Goal: Book appointment/travel/reservation

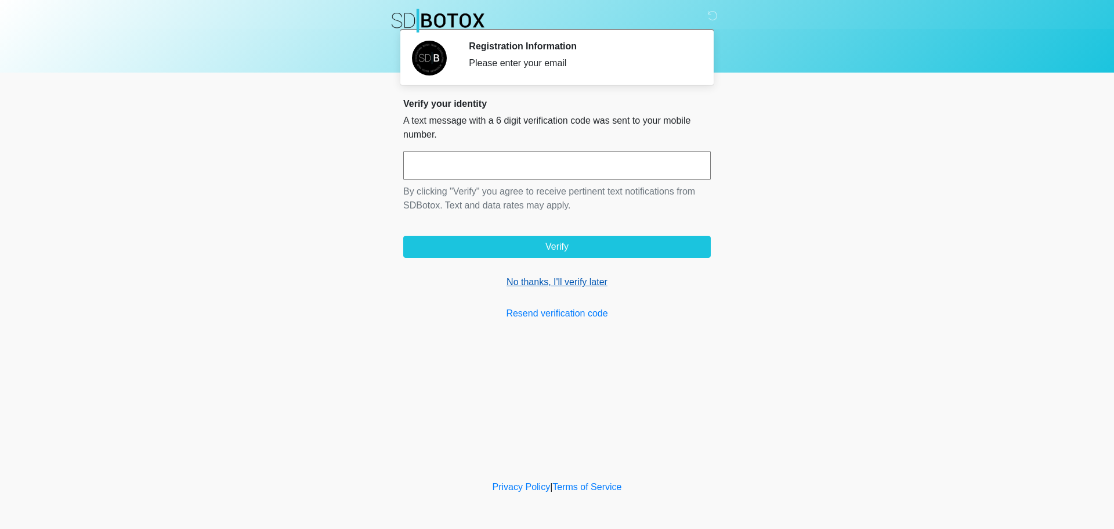
click at [553, 283] on link "No thanks, I'll verify later" at bounding box center [556, 282] width 307 height 14
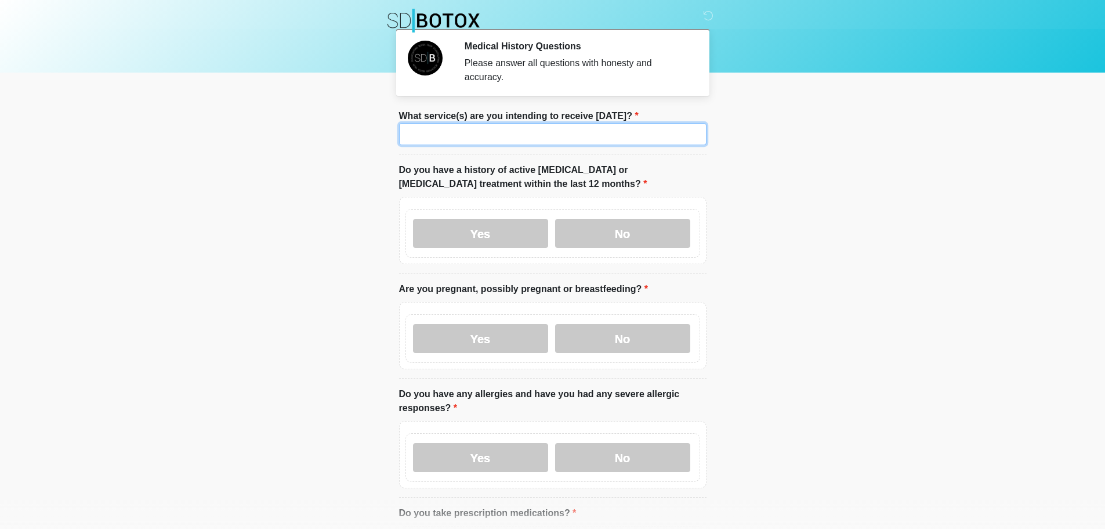
click at [545, 123] on input "What service(s) are you intending to receive [DATE]?" at bounding box center [552, 134] width 307 height 22
type input "*****"
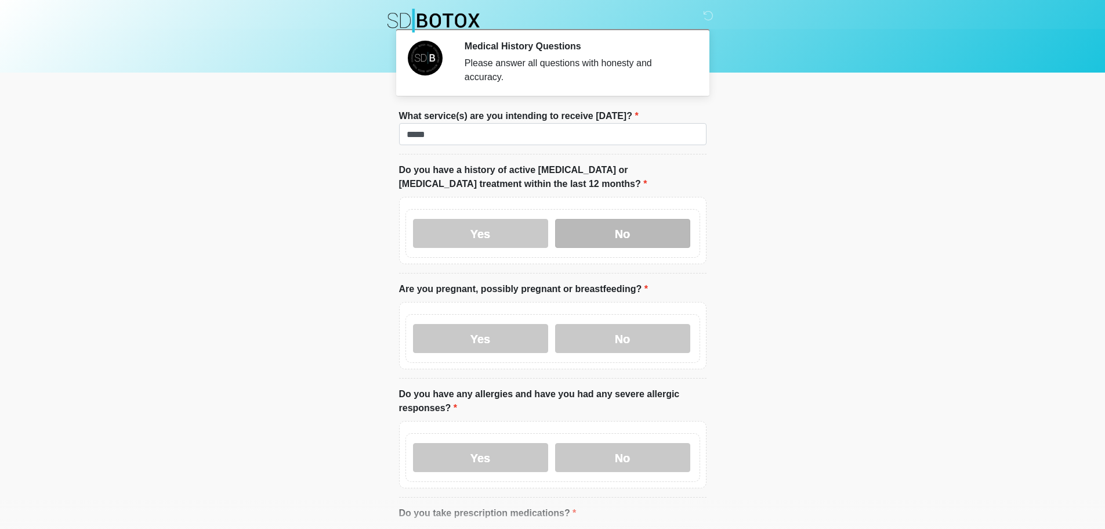
click at [653, 224] on label "No" at bounding box center [622, 233] width 135 height 29
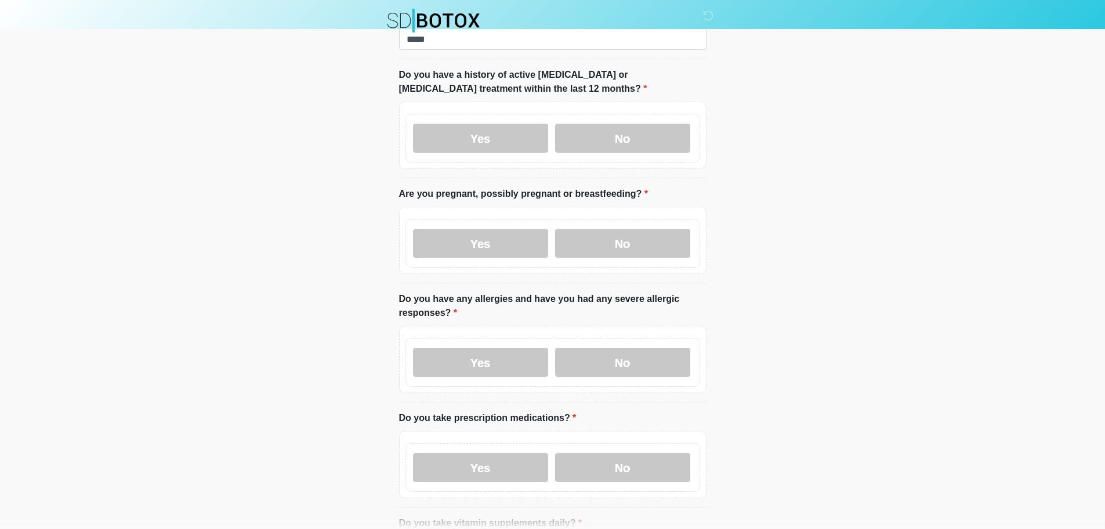
scroll to position [116, 0]
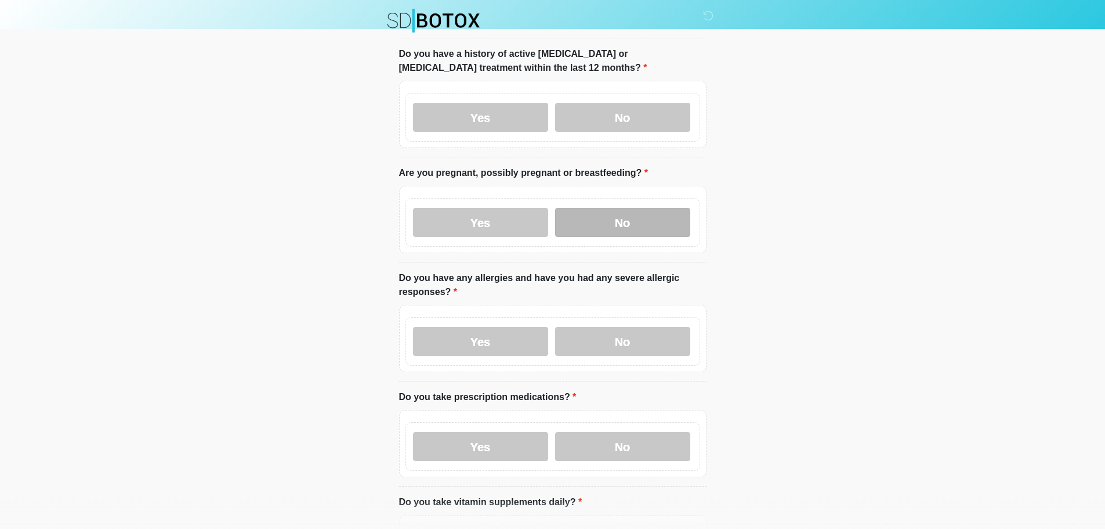
click at [631, 215] on label "No" at bounding box center [622, 222] width 135 height 29
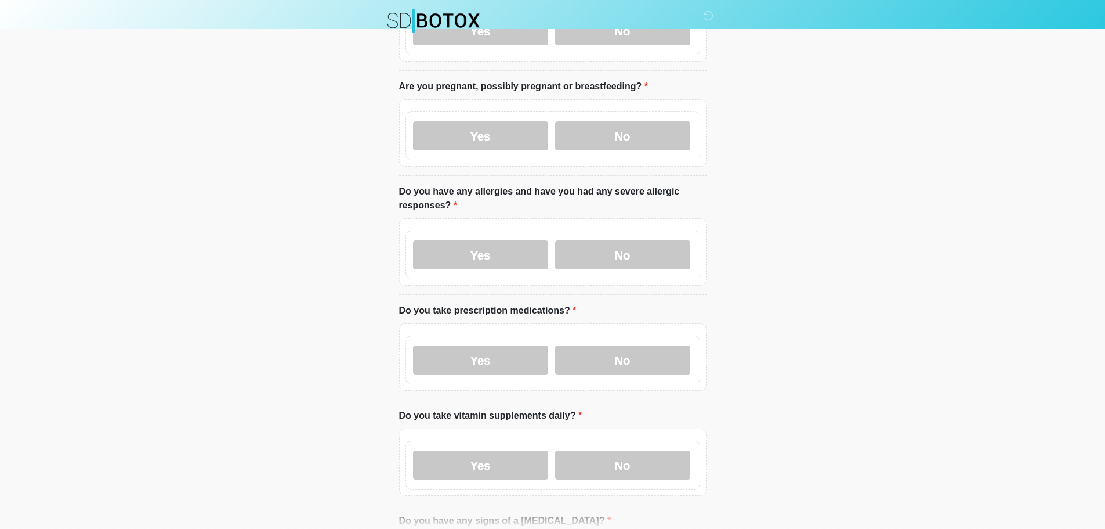
scroll to position [232, 0]
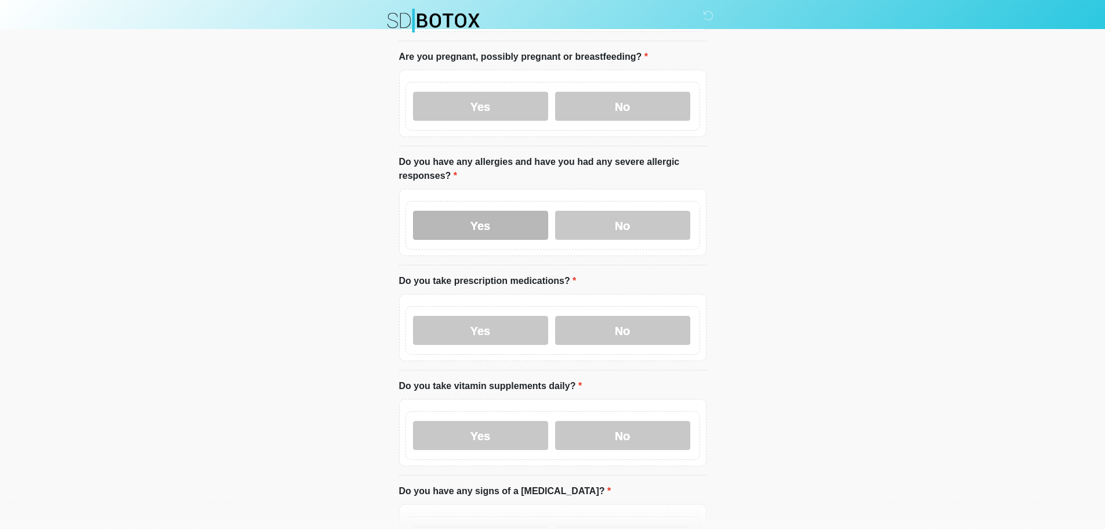
click at [499, 220] on label "Yes" at bounding box center [480, 225] width 135 height 29
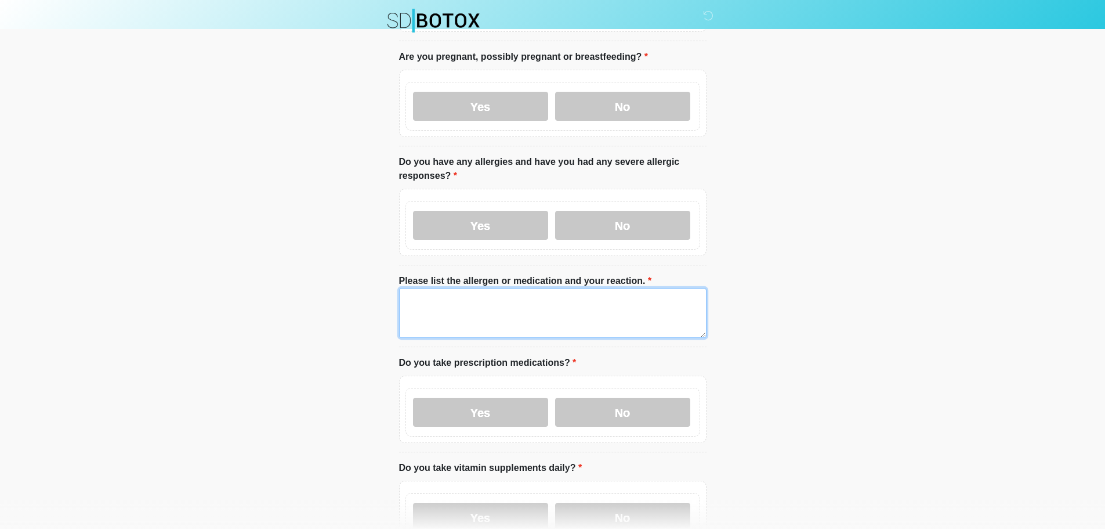
click at [446, 298] on textarea "Please list the allergen or medication and your reaction." at bounding box center [552, 313] width 307 height 50
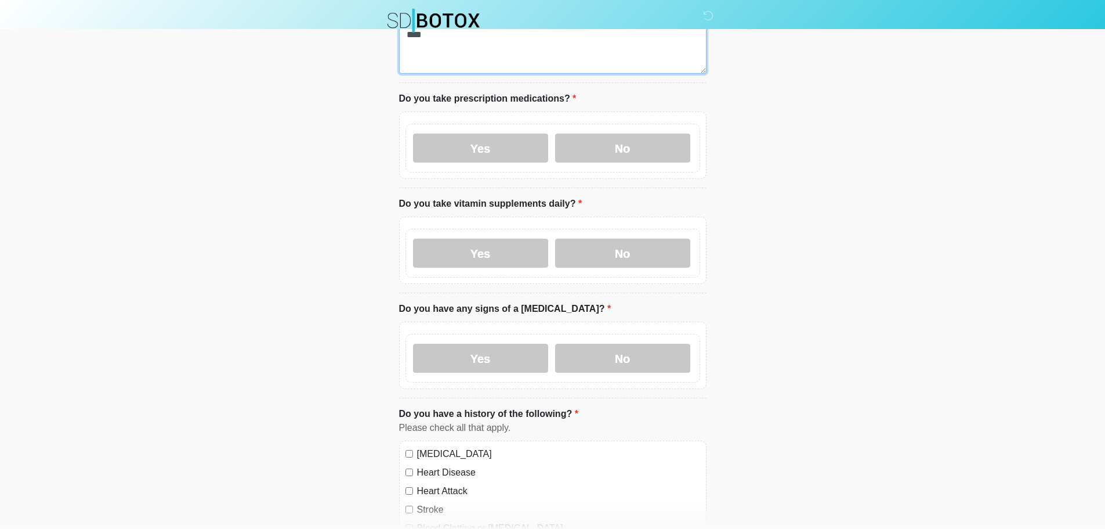
scroll to position [522, 0]
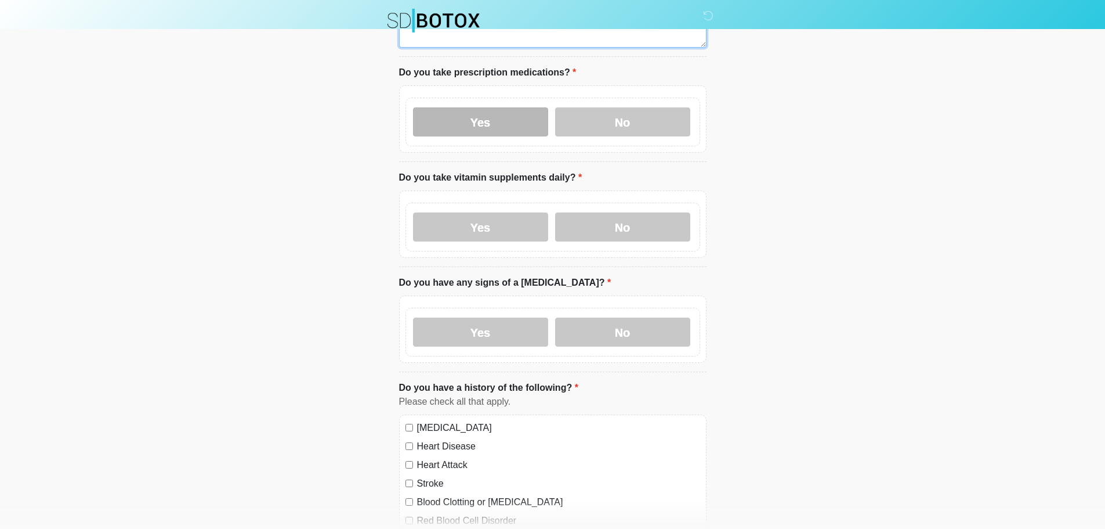
type textarea "****"
click at [480, 111] on label "Yes" at bounding box center [480, 121] width 135 height 29
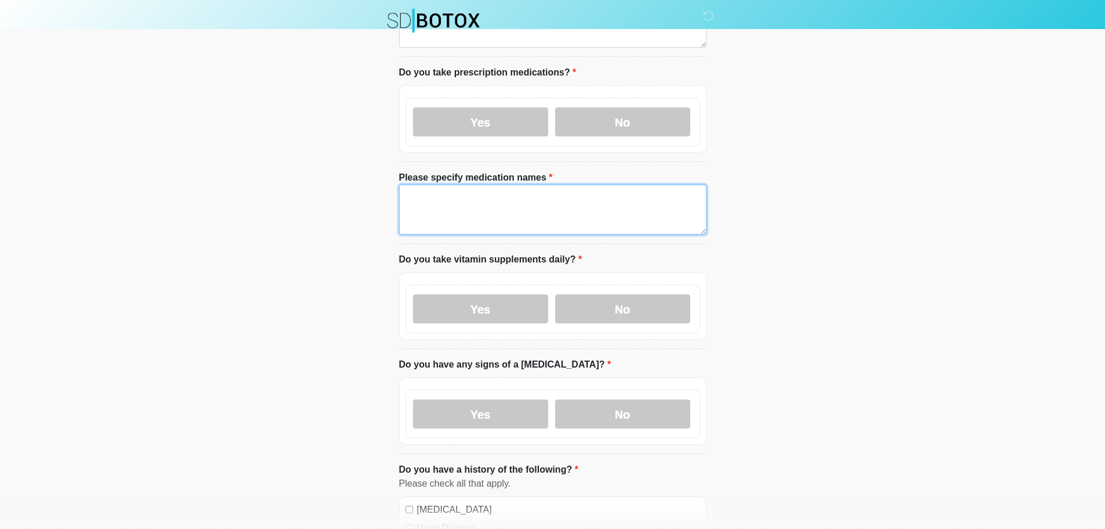
click at [433, 193] on textarea "Please specify medication names" at bounding box center [552, 209] width 307 height 50
type textarea "****"
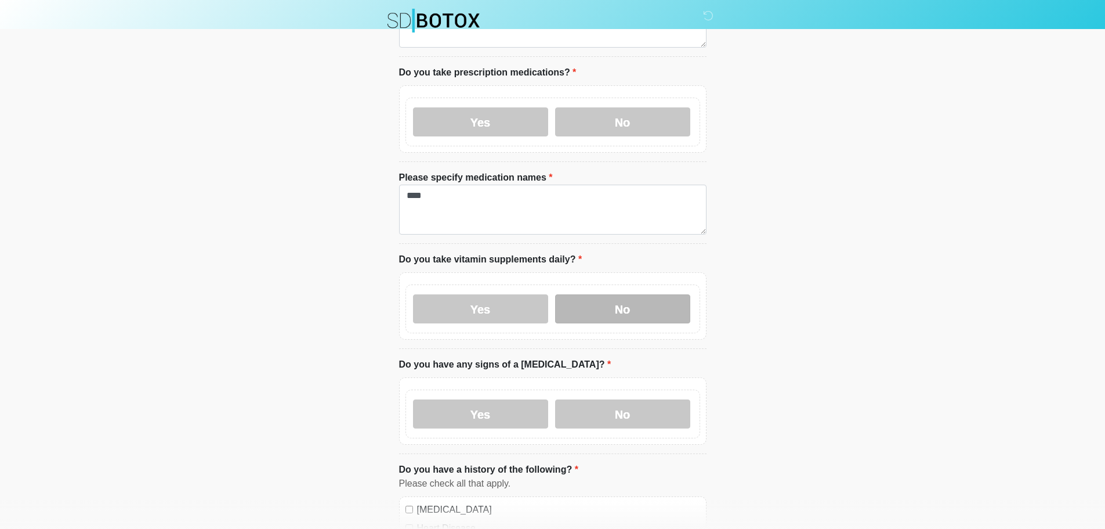
click at [653, 295] on label "No" at bounding box center [622, 308] width 135 height 29
click at [638, 410] on label "No" at bounding box center [622, 413] width 135 height 29
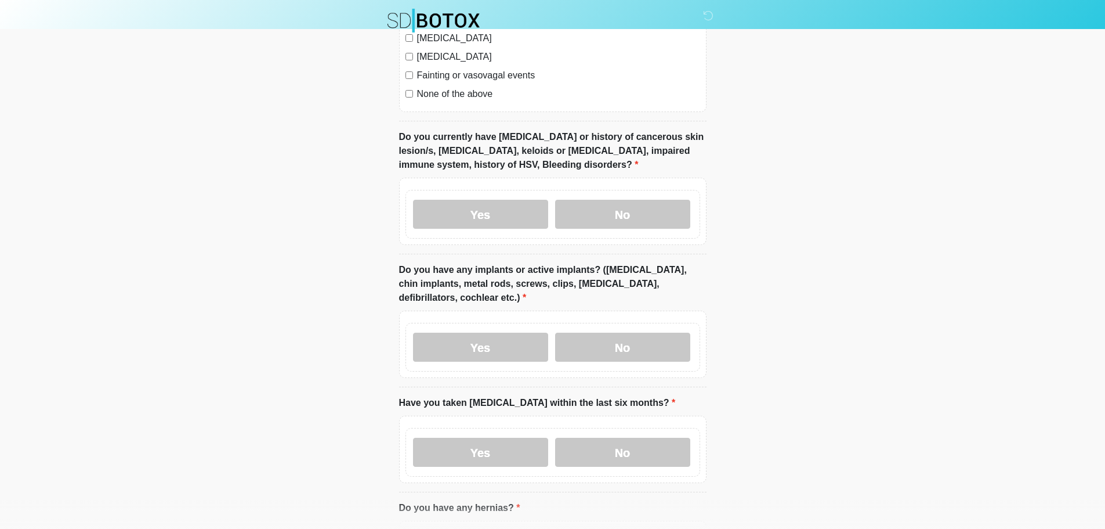
scroll to position [1218, 0]
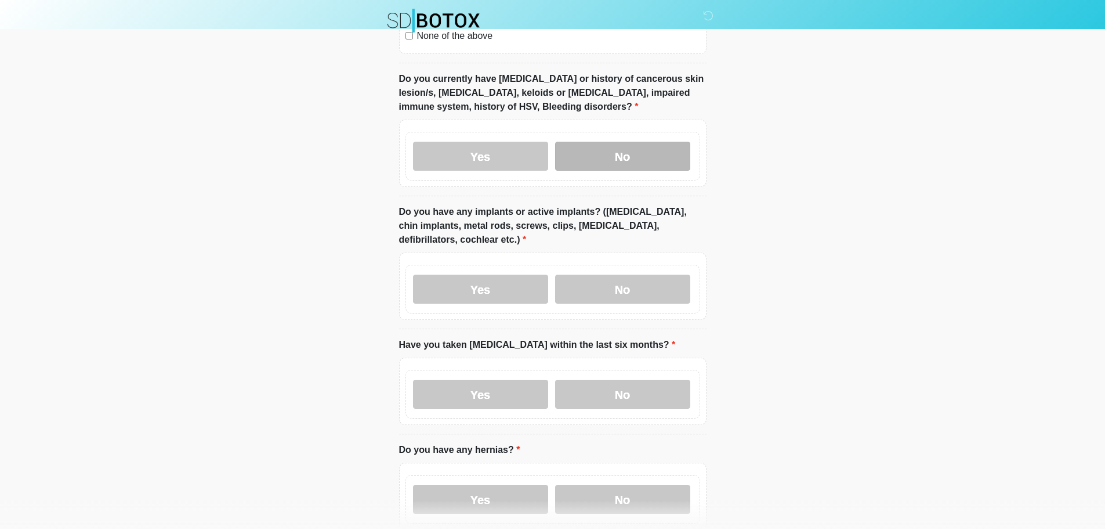
click at [646, 145] on label "No" at bounding box center [622, 156] width 135 height 29
click at [647, 274] on label "No" at bounding box center [622, 288] width 135 height 29
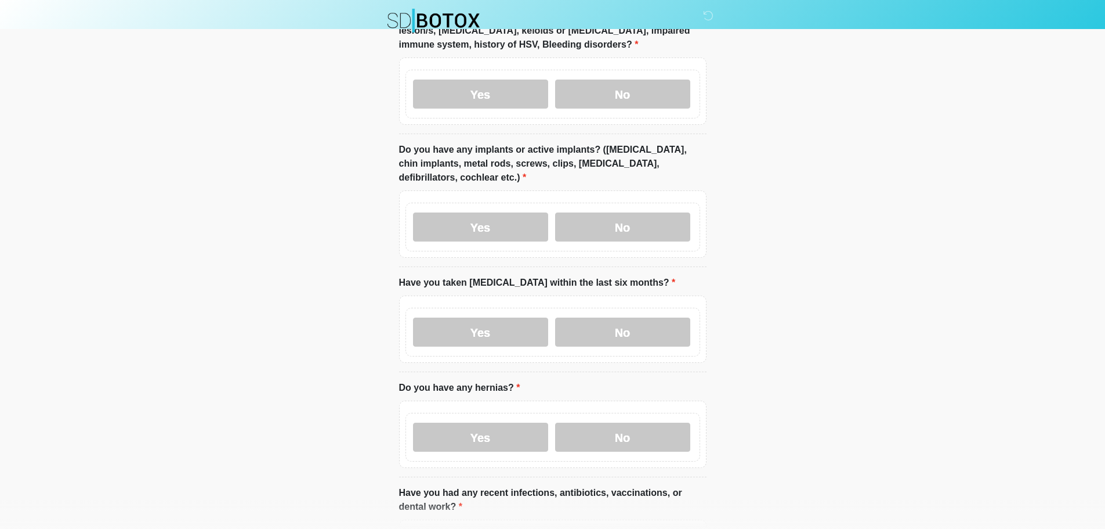
scroll to position [1334, 0]
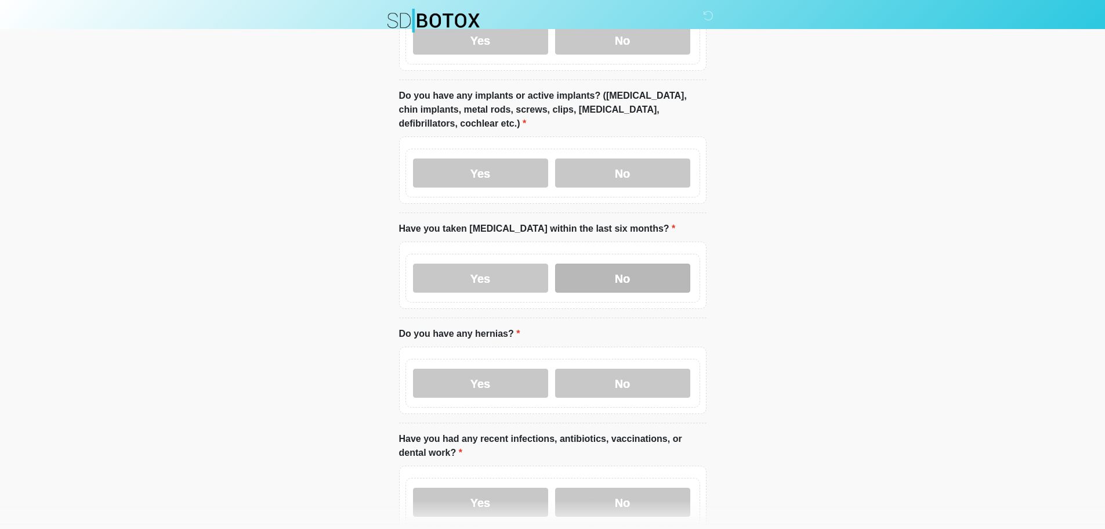
click at [650, 267] on label "No" at bounding box center [622, 277] width 135 height 29
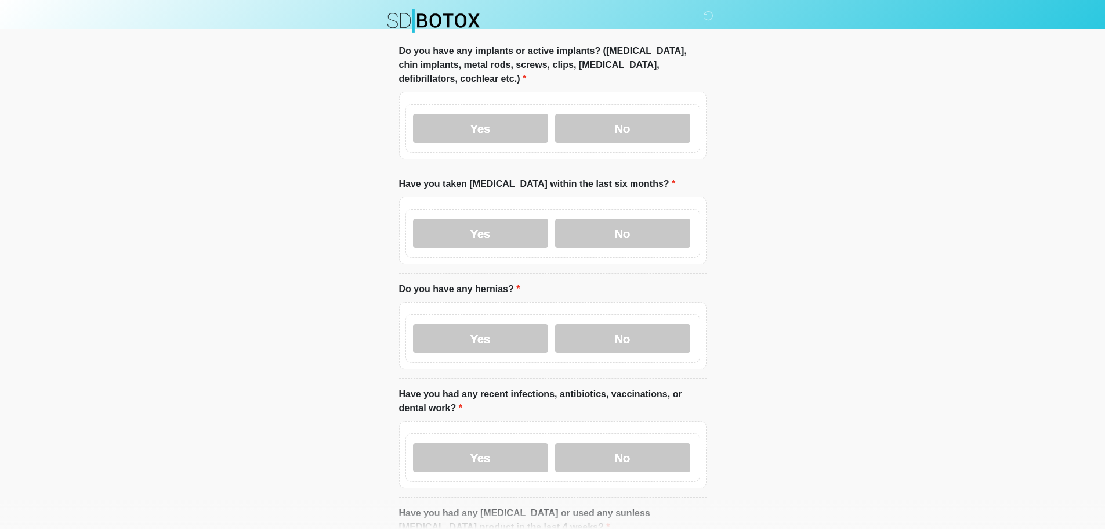
scroll to position [1392, 0]
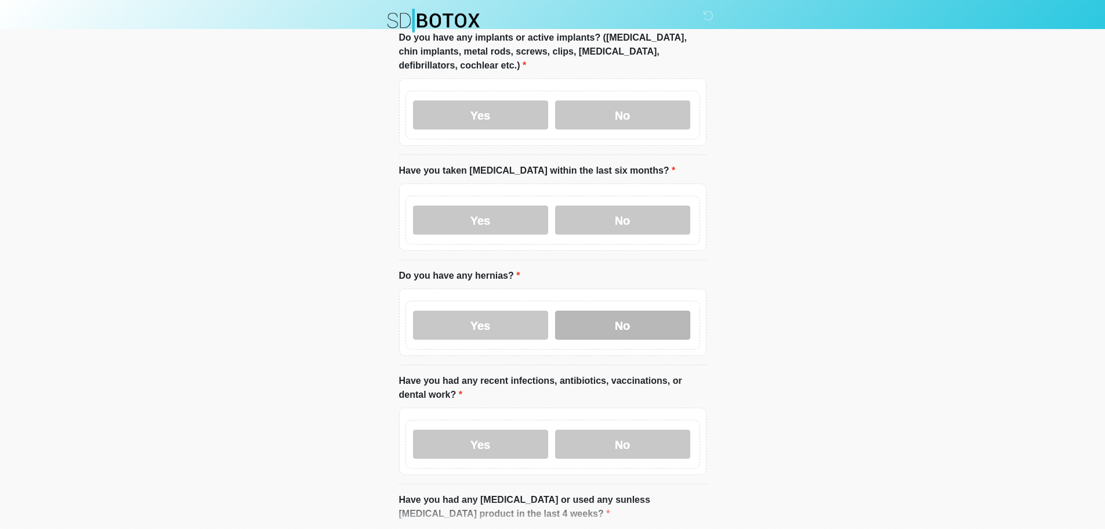
click at [633, 321] on label "No" at bounding box center [622, 324] width 135 height 29
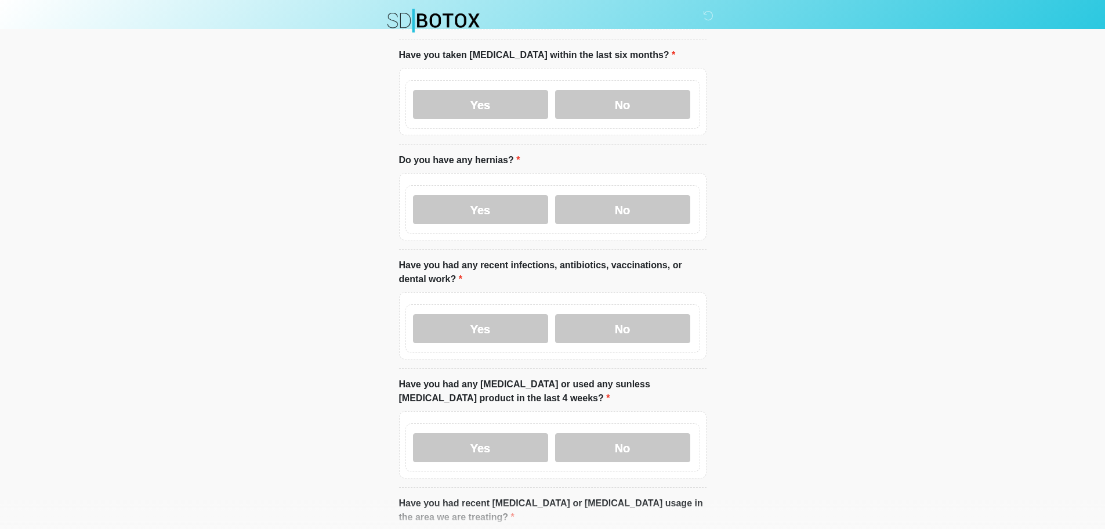
scroll to position [1508, 0]
click at [624, 320] on label "No" at bounding box center [622, 327] width 135 height 29
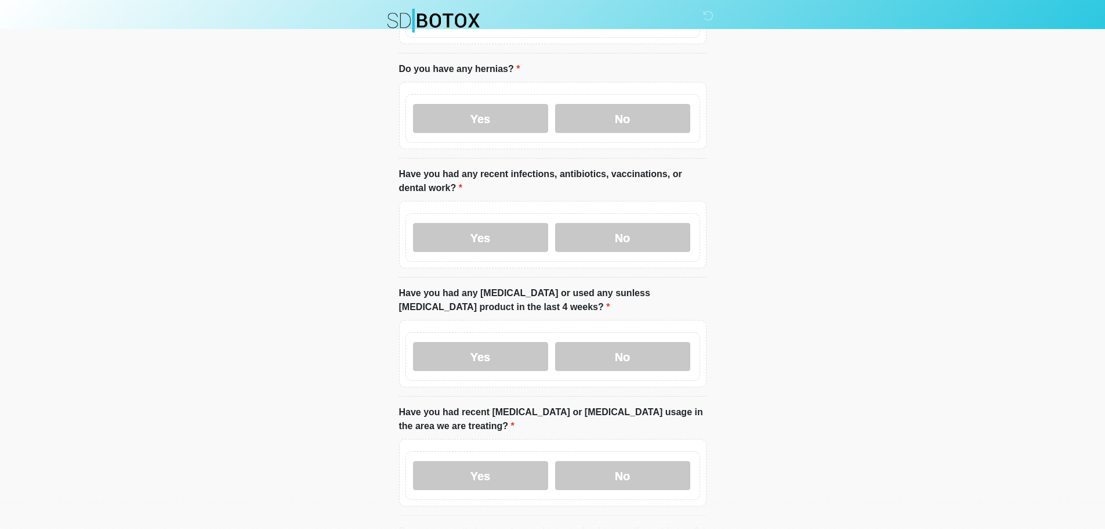
scroll to position [1624, 0]
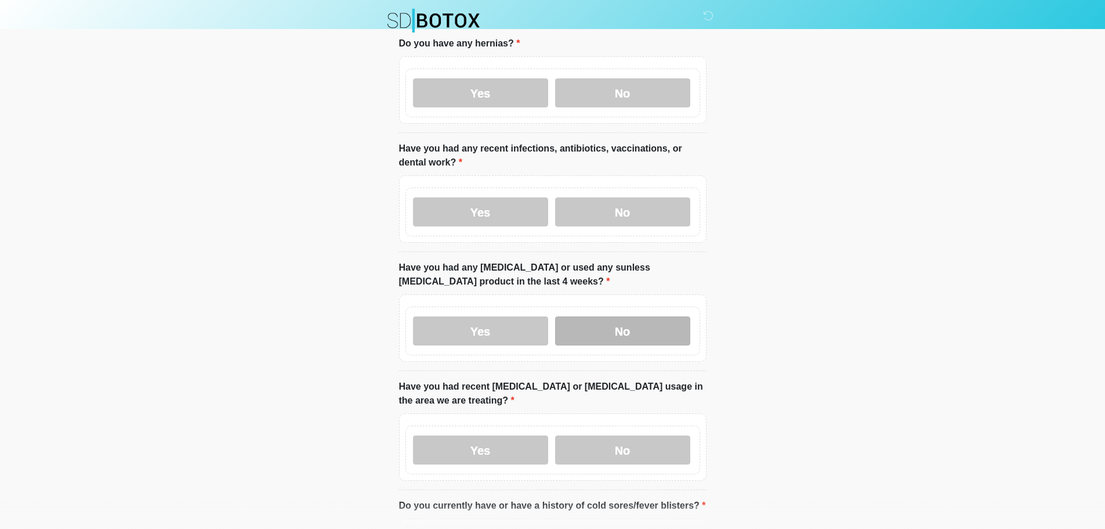
click at [634, 323] on label "No" at bounding box center [622, 330] width 135 height 29
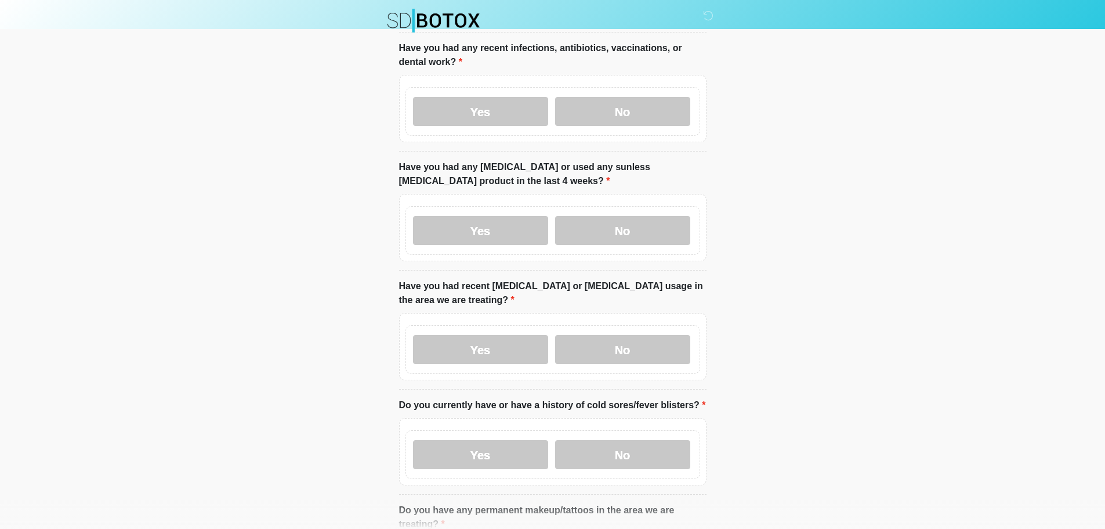
scroll to position [1740, 0]
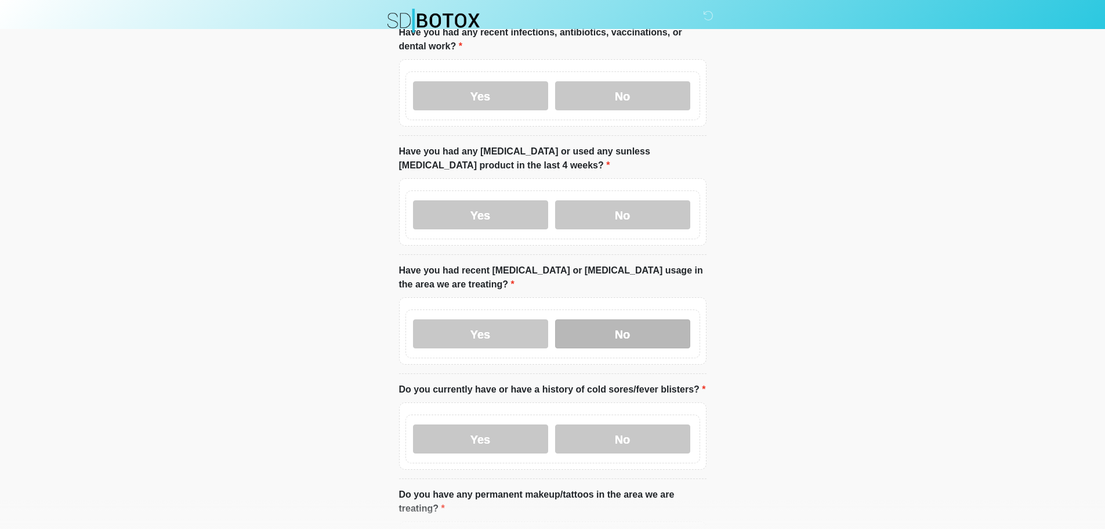
click at [636, 326] on label "No" at bounding box center [622, 333] width 135 height 29
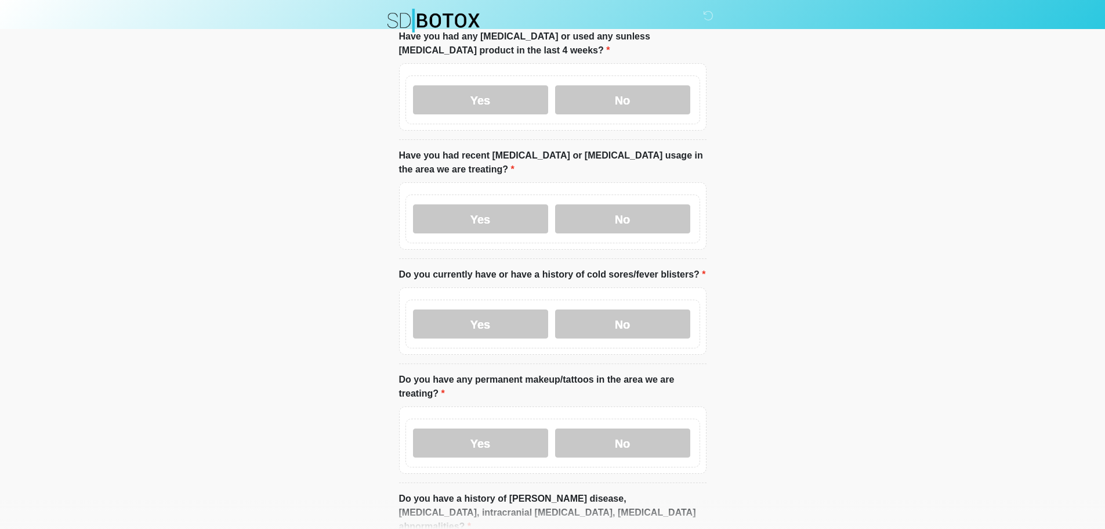
scroll to position [1857, 0]
click at [642, 316] on label "No" at bounding box center [622, 322] width 135 height 29
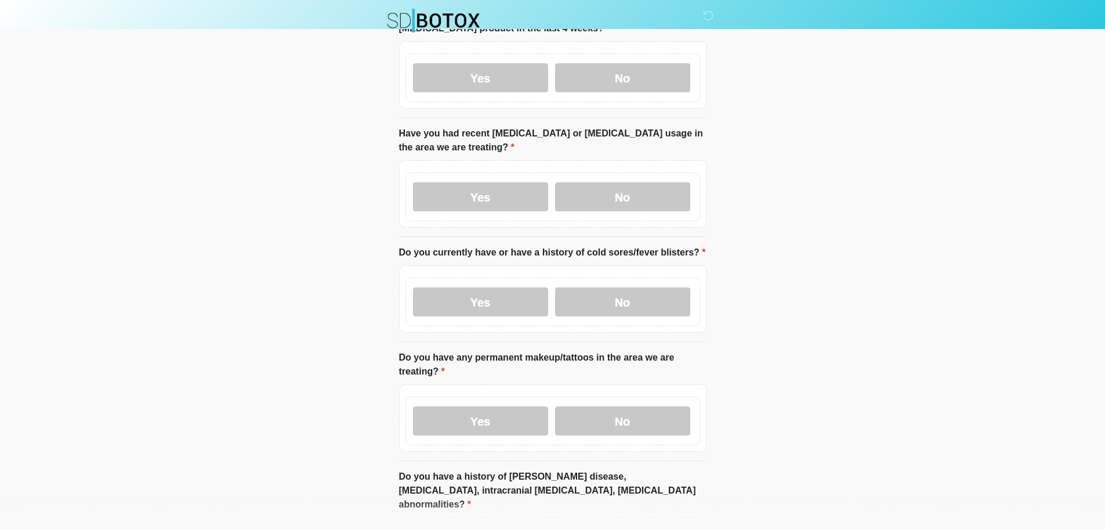
scroll to position [1915, 0]
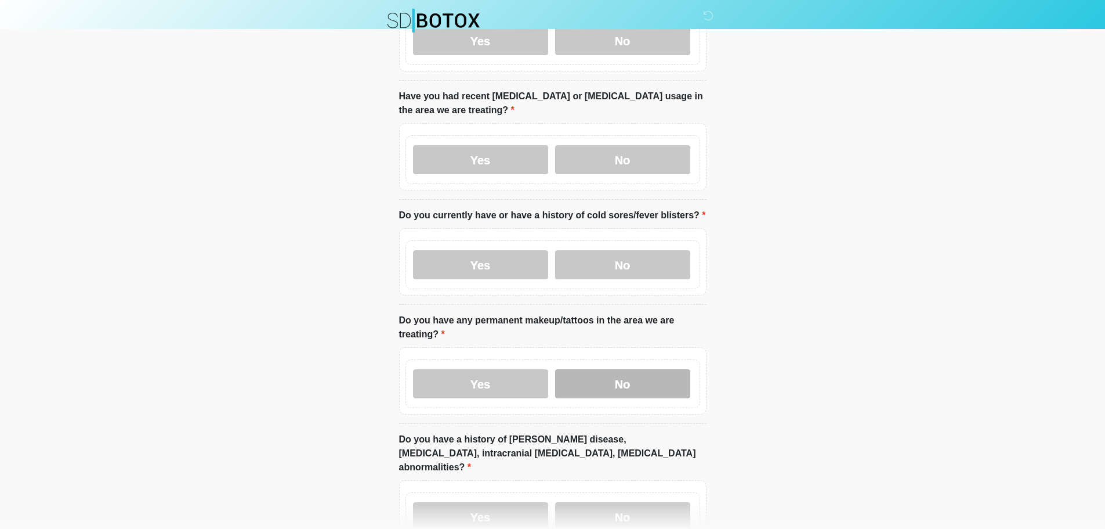
click at [657, 374] on label "No" at bounding box center [622, 383] width 135 height 29
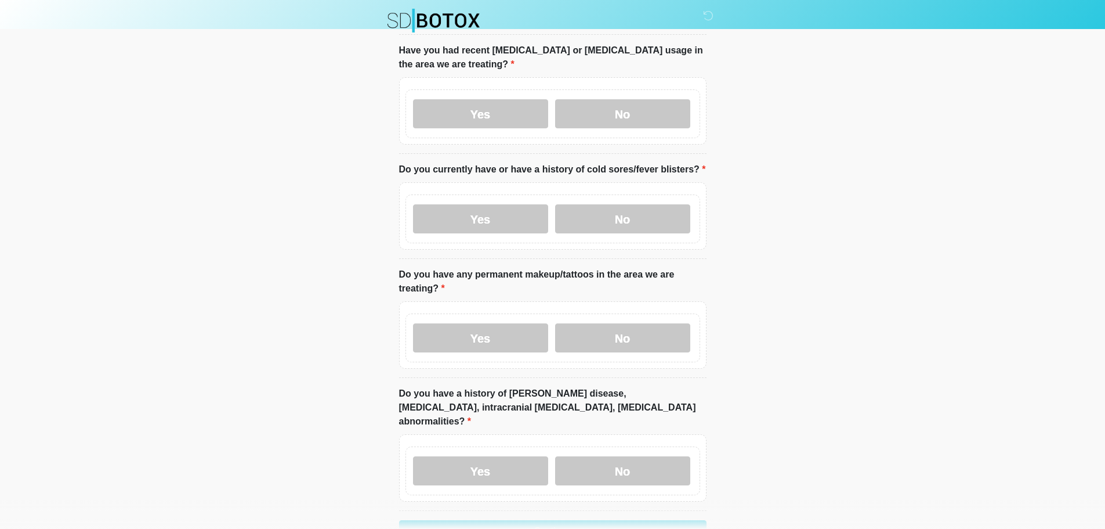
scroll to position [2011, 0]
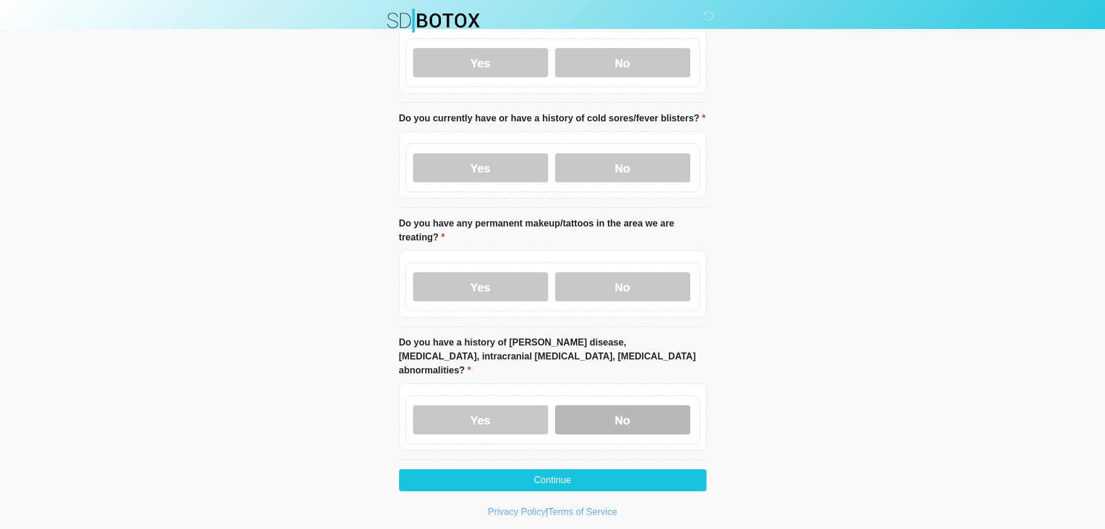
click at [624, 405] on label "No" at bounding box center [622, 419] width 135 height 29
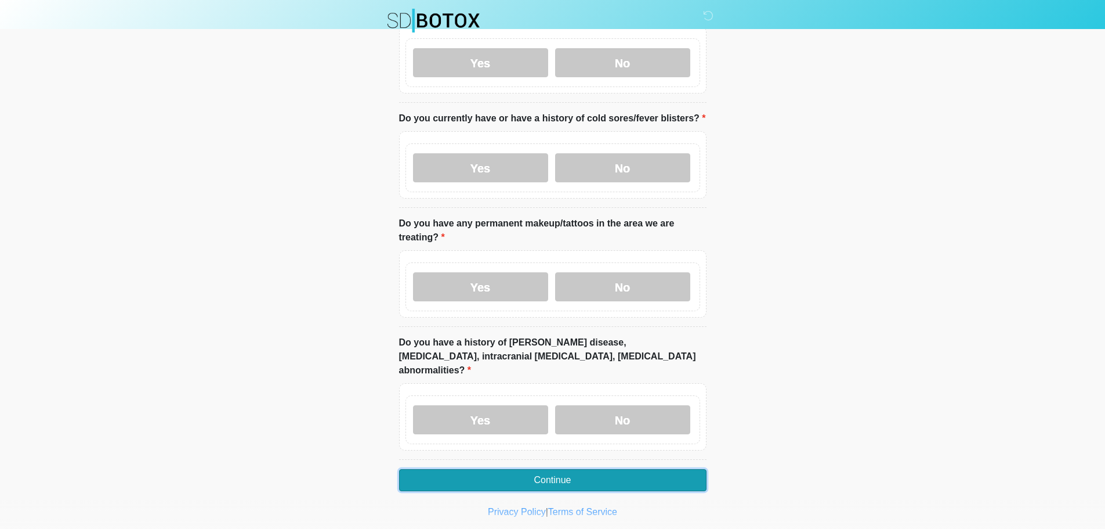
click at [563, 469] on button "Continue" at bounding box center [552, 480] width 307 height 22
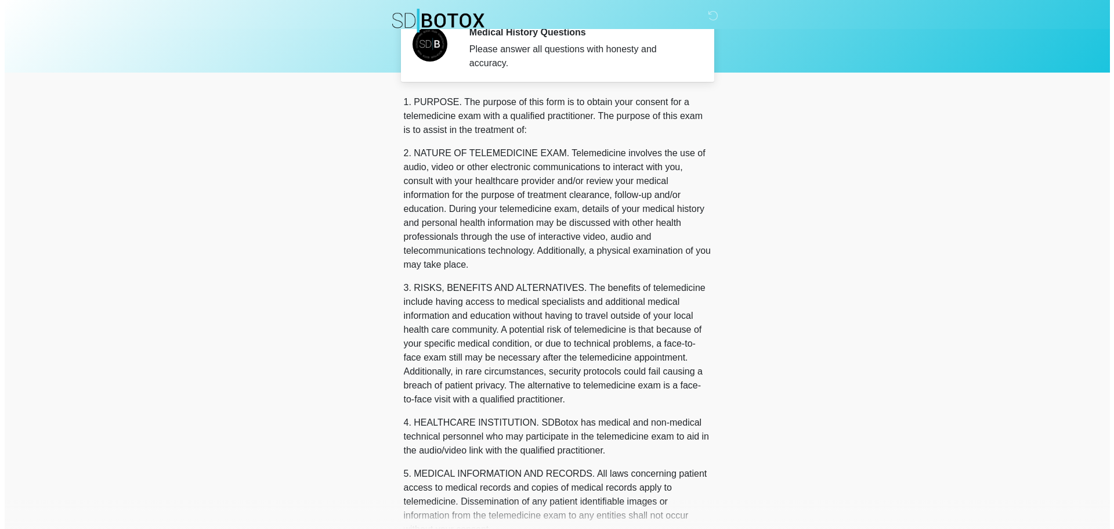
scroll to position [0, 0]
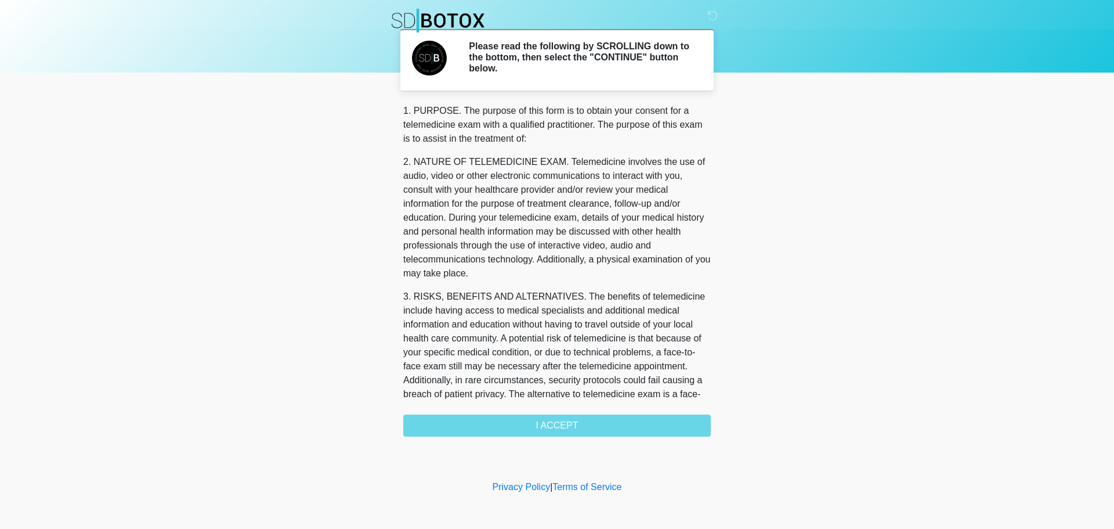
click at [540, 425] on div "1. PURPOSE. The purpose of this form is to obtain your consent for a telemedici…" at bounding box center [556, 270] width 307 height 332
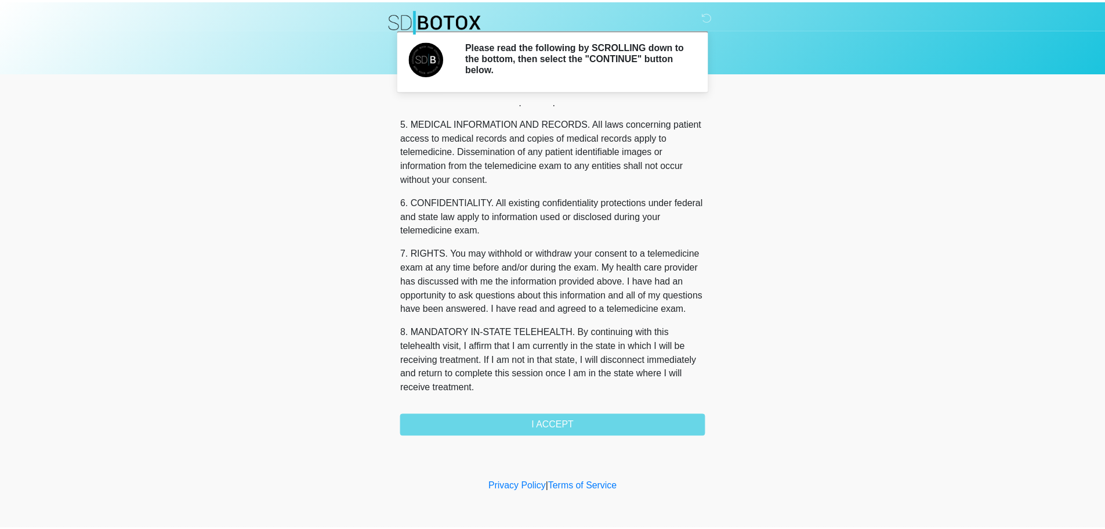
scroll to position [377, 0]
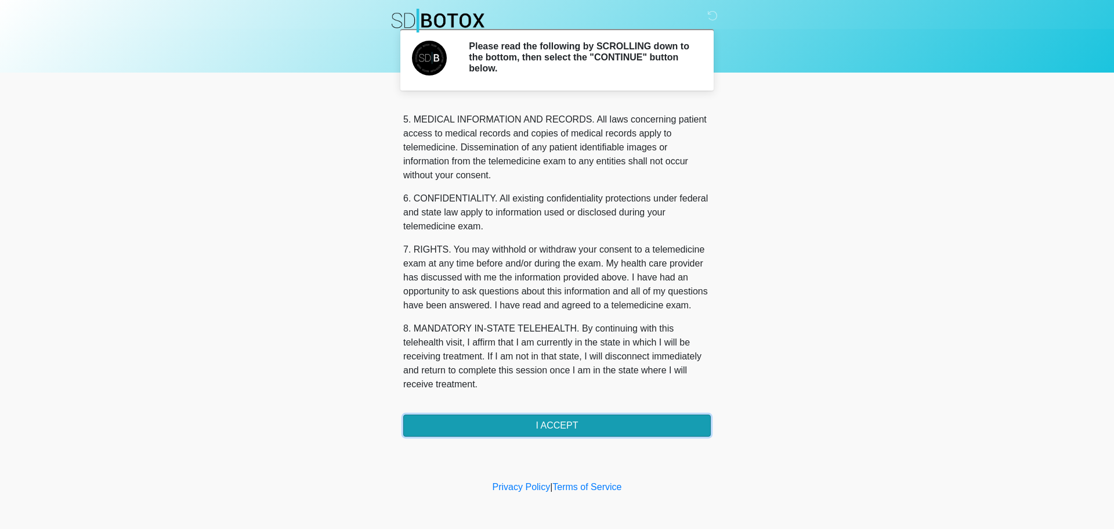
click at [553, 424] on button "I ACCEPT" at bounding box center [556, 425] width 307 height 22
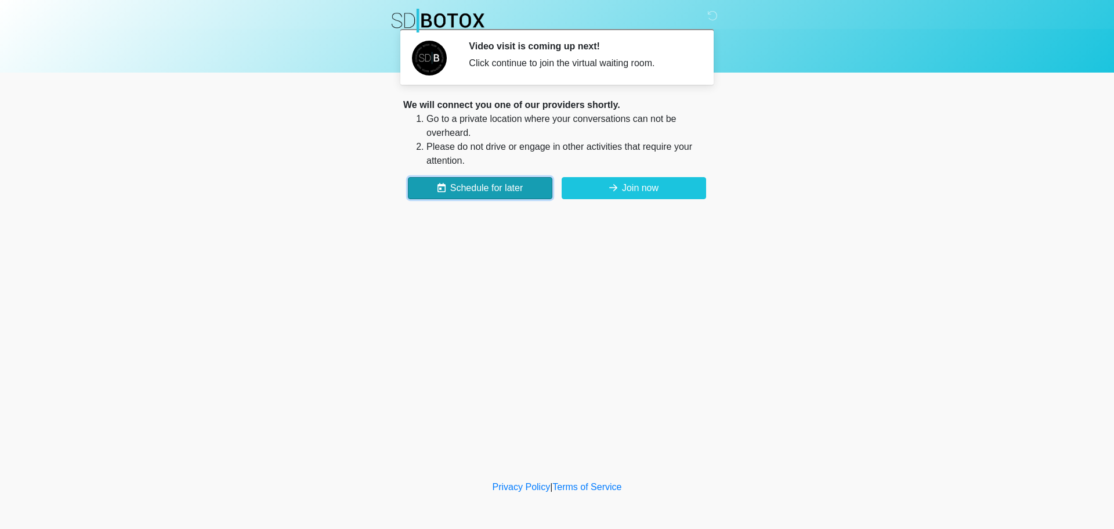
click at [483, 179] on button "Schedule for later" at bounding box center [480, 188] width 144 height 22
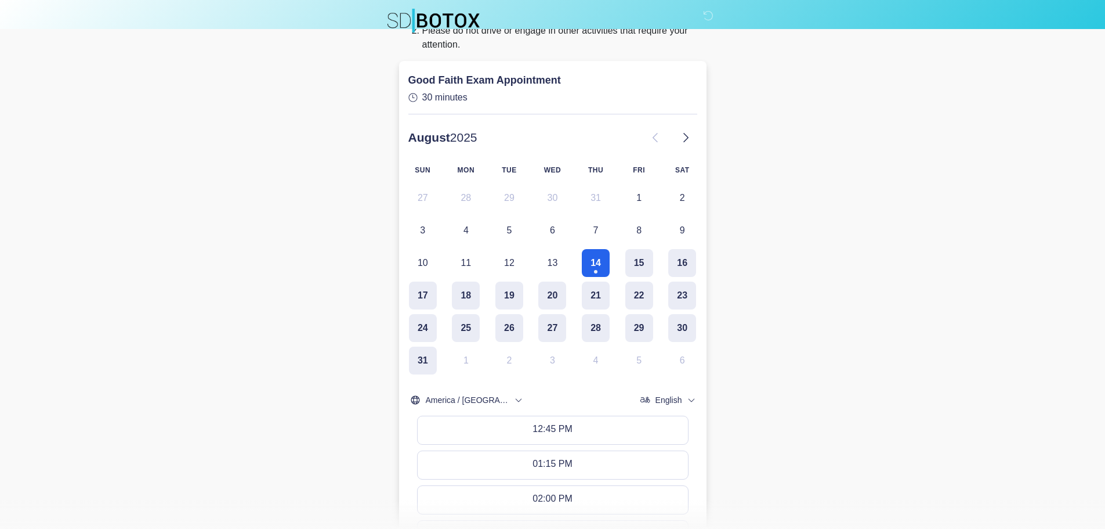
scroll to position [242, 0]
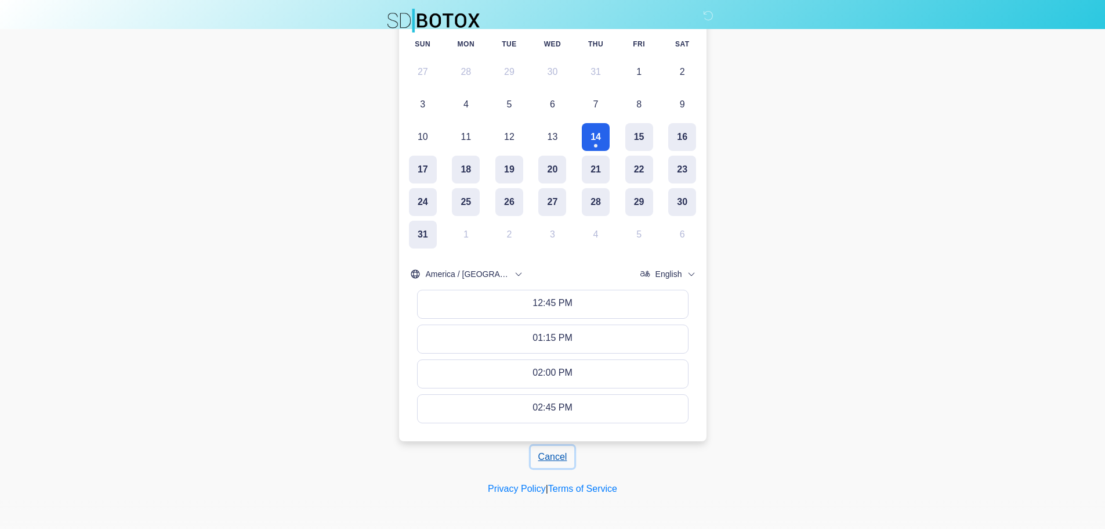
click at [560, 461] on button "Cancel" at bounding box center [553, 457] width 44 height 22
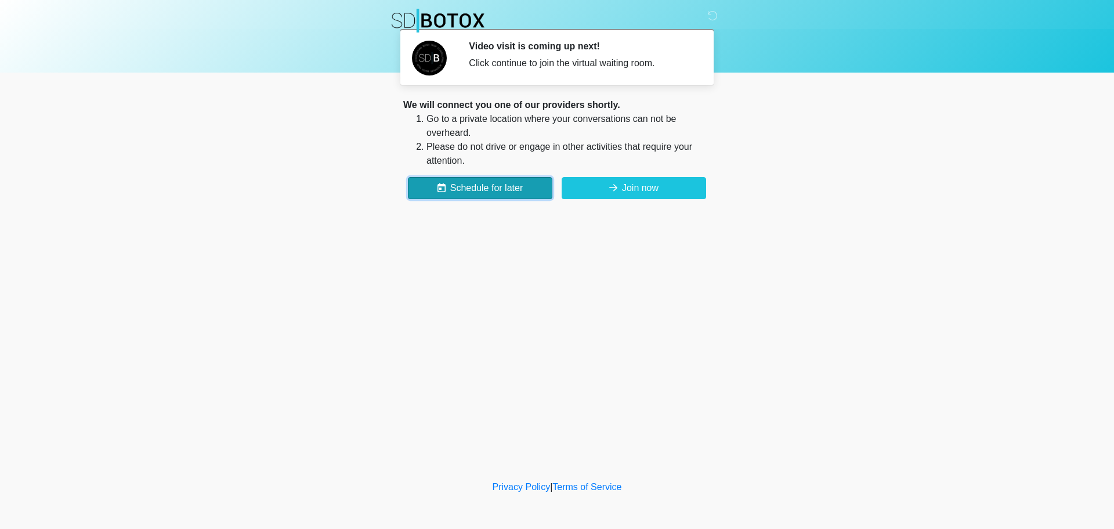
click at [521, 193] on button "Schedule for later" at bounding box center [480, 188] width 144 height 22
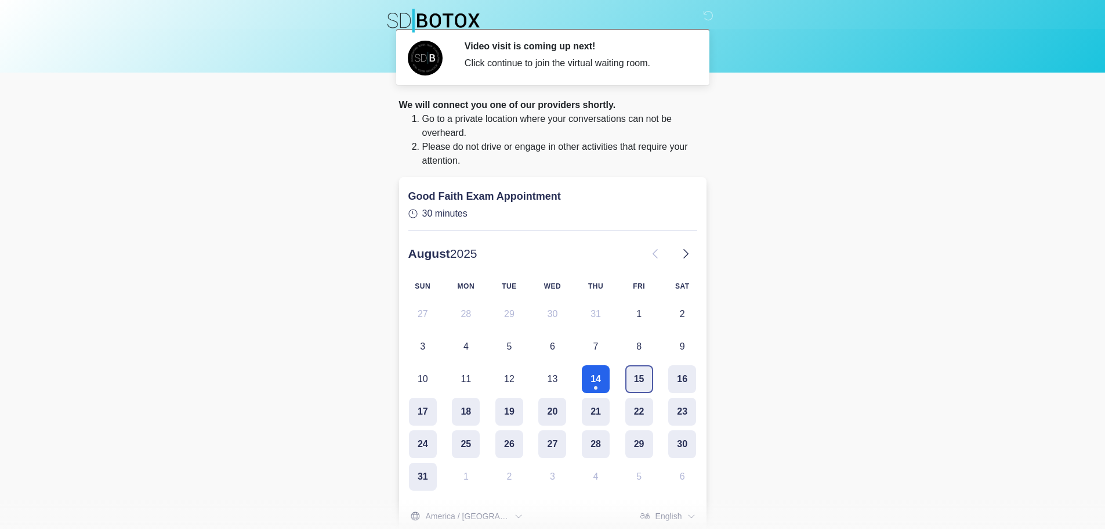
click at [646, 380] on button "15" at bounding box center [639, 379] width 28 height 28
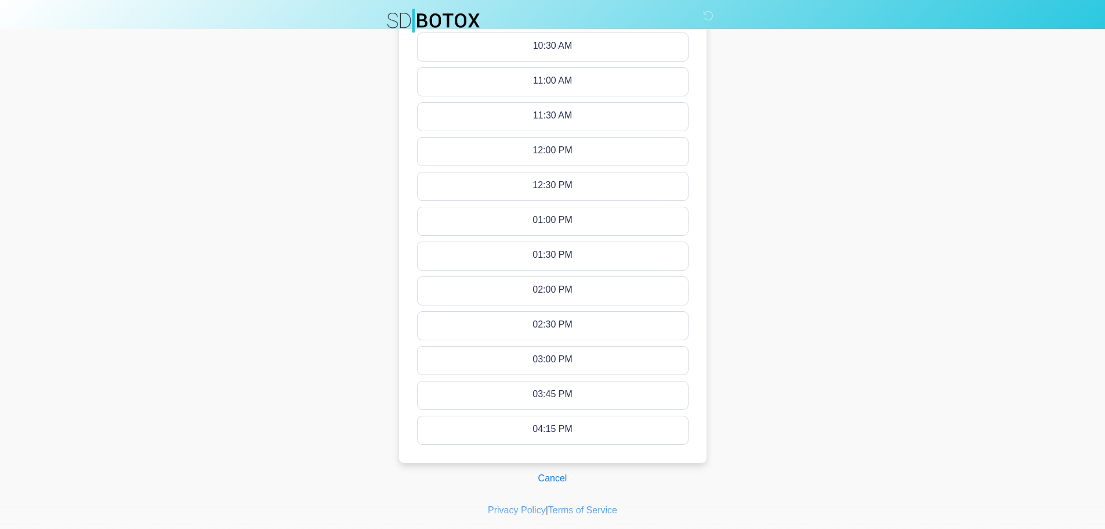
scroll to position [520, 0]
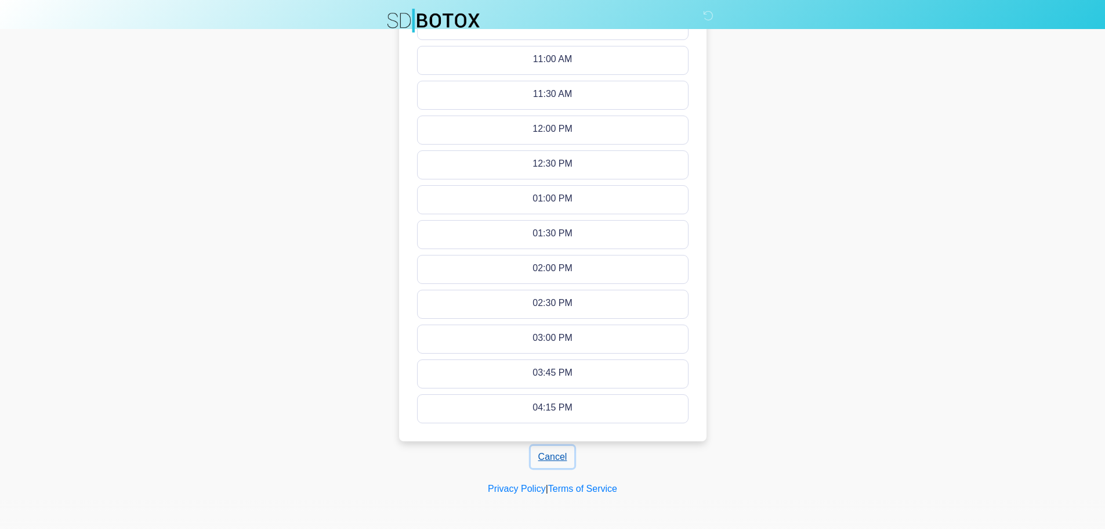
click at [554, 461] on button "Cancel" at bounding box center [553, 457] width 44 height 22
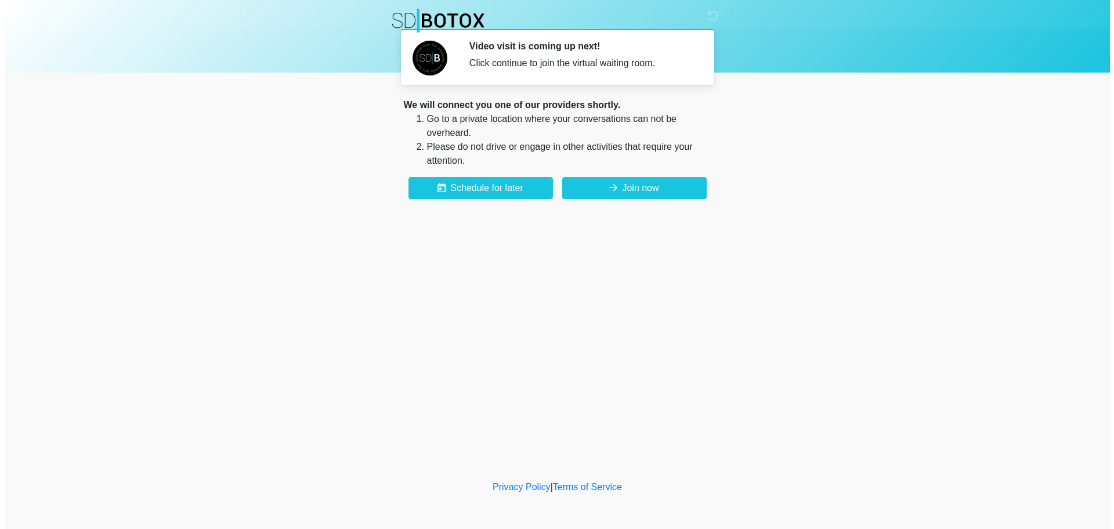
scroll to position [0, 0]
click at [622, 189] on button "Join now" at bounding box center [634, 188] width 144 height 22
